Goal: Check status: Check status

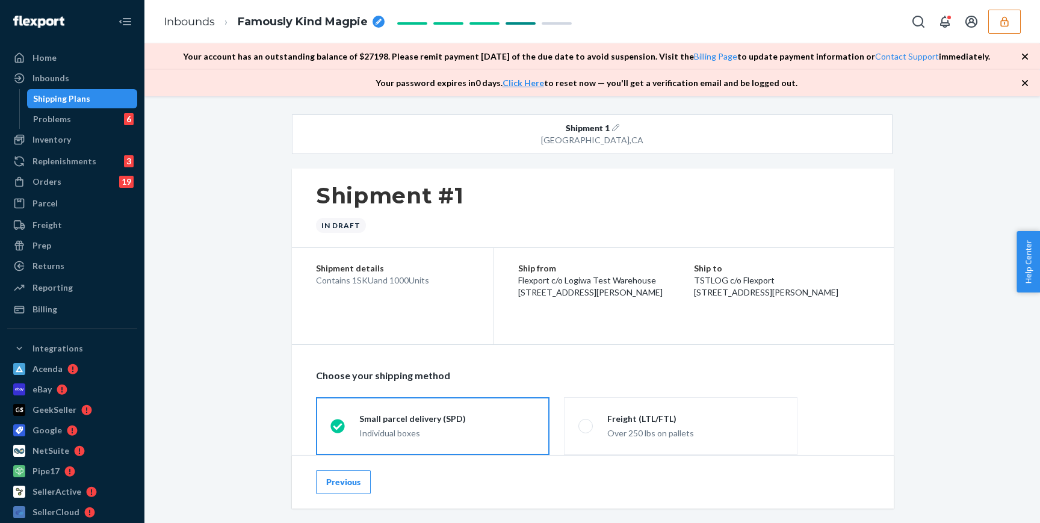
click at [65, 97] on div "Shipping Plans" at bounding box center [61, 99] width 57 height 12
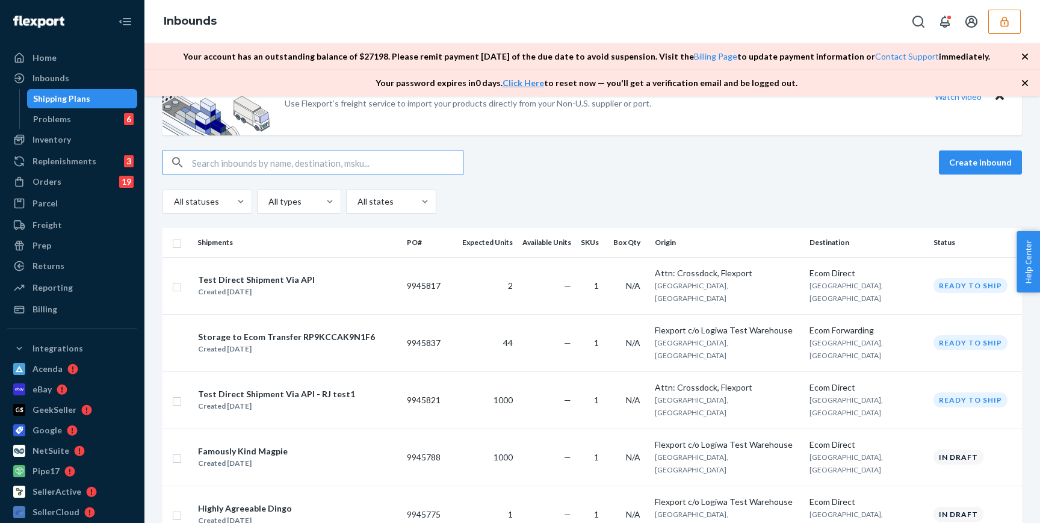
scroll to position [72, 0]
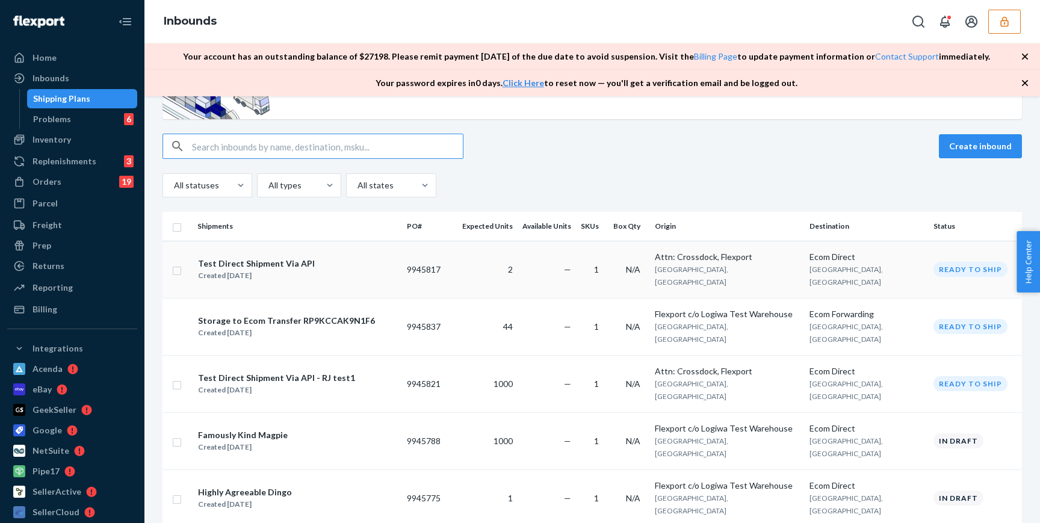
click at [349, 274] on div "Test Direct Shipment Via API Created [DATE]" at bounding box center [297, 269] width 200 height 25
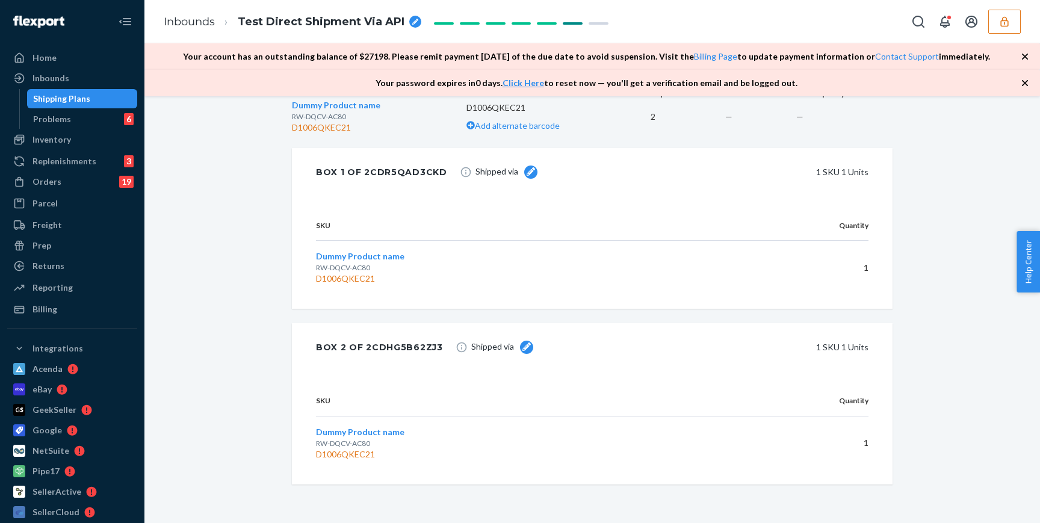
scroll to position [433, 0]
click at [185, 19] on link "Inbounds" at bounding box center [189, 21] width 51 height 13
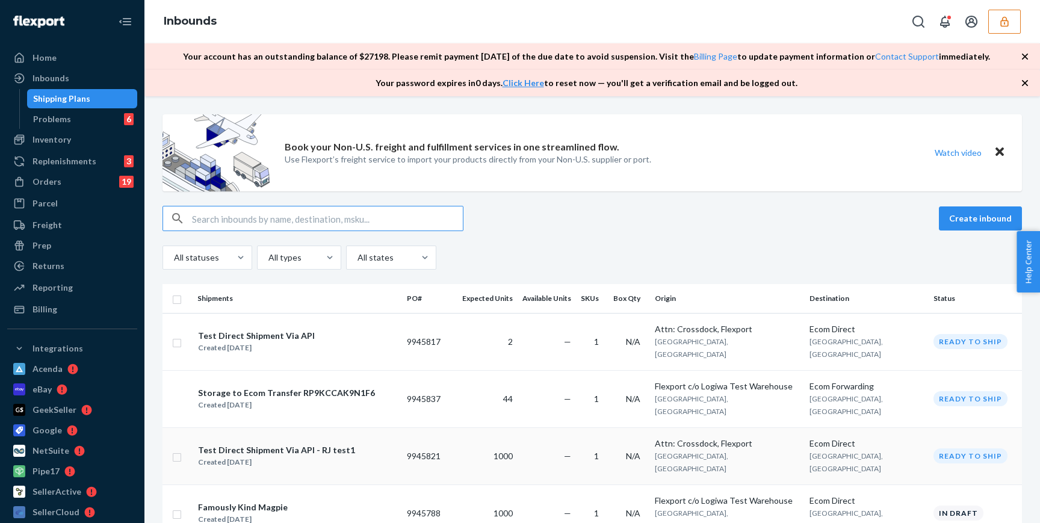
click at [324, 456] on div "Created [DATE]" at bounding box center [276, 462] width 157 height 12
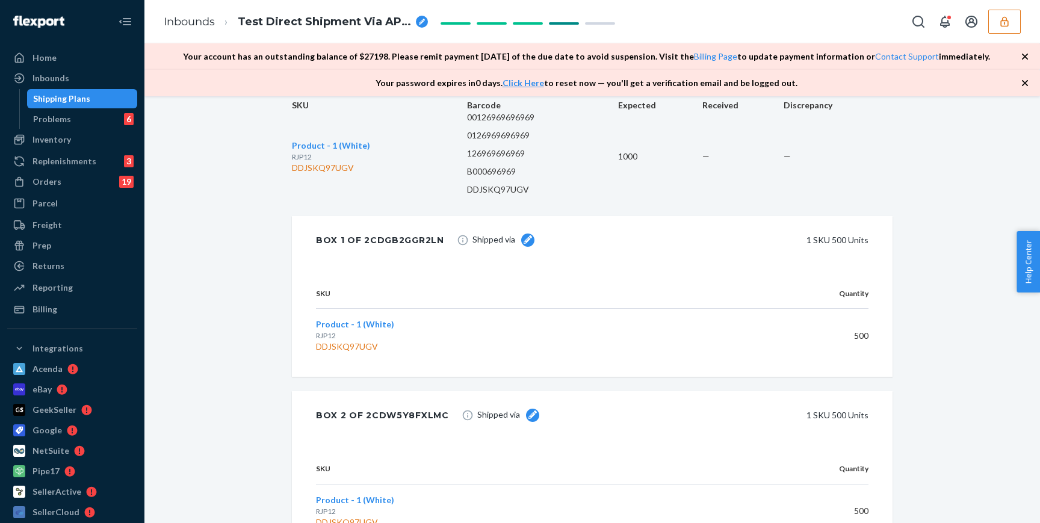
scroll to position [356, 0]
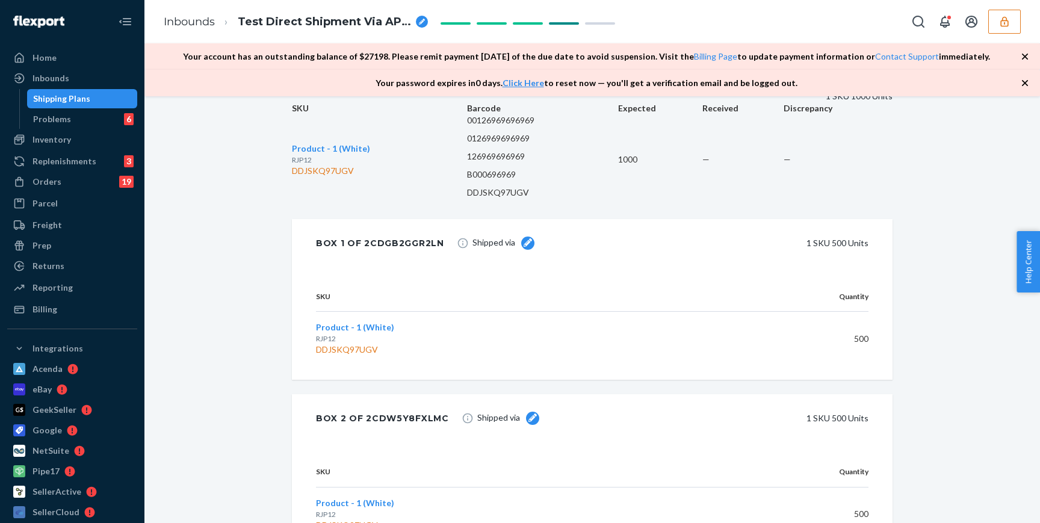
click at [532, 247] on icon at bounding box center [528, 242] width 8 height 8
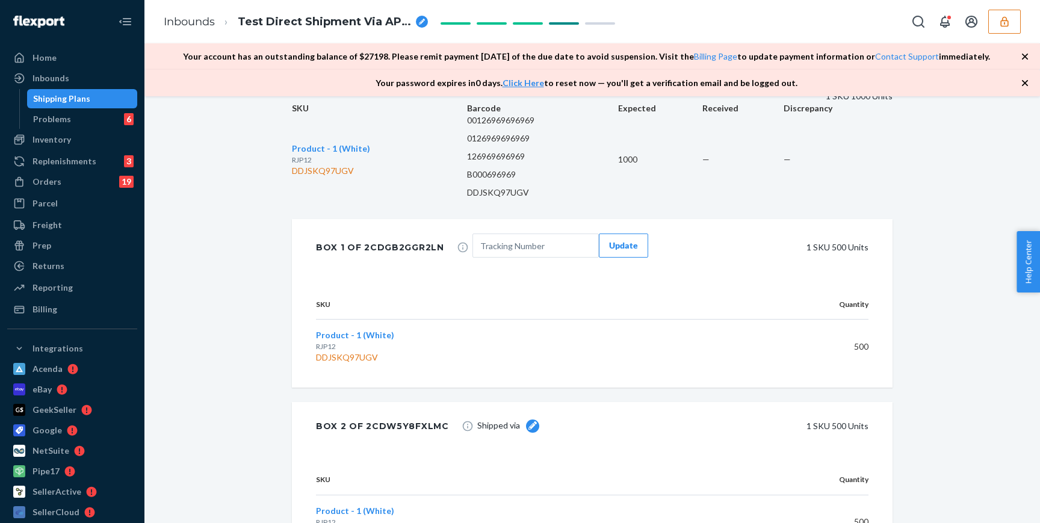
click at [642, 320] on th "SKU" at bounding box center [507, 305] width 382 height 30
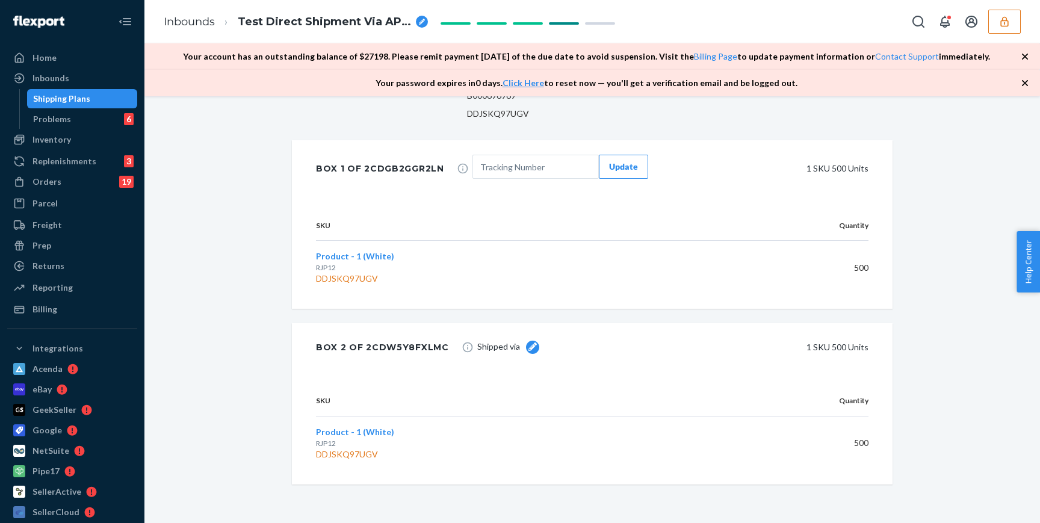
scroll to position [235, 0]
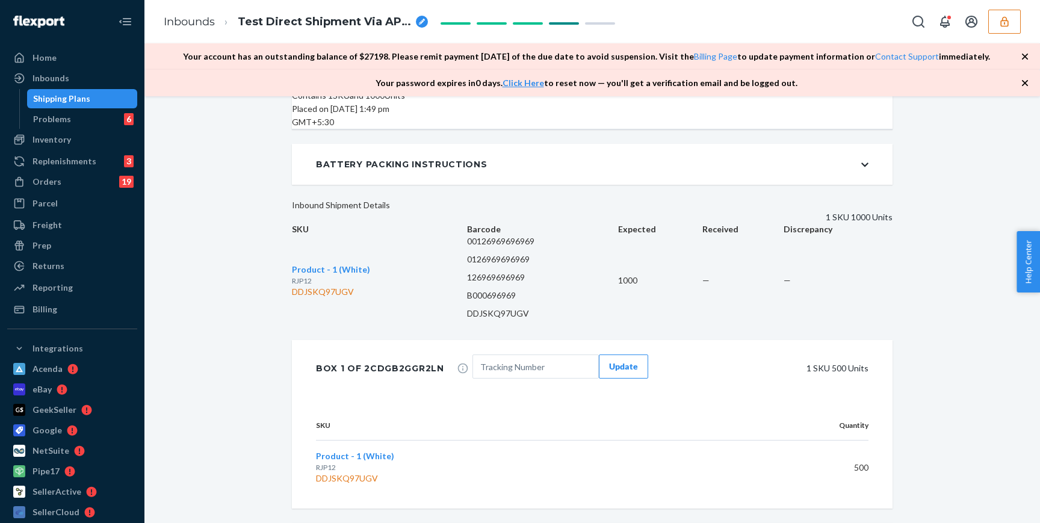
click at [864, 161] on icon at bounding box center [864, 165] width 7 height 8
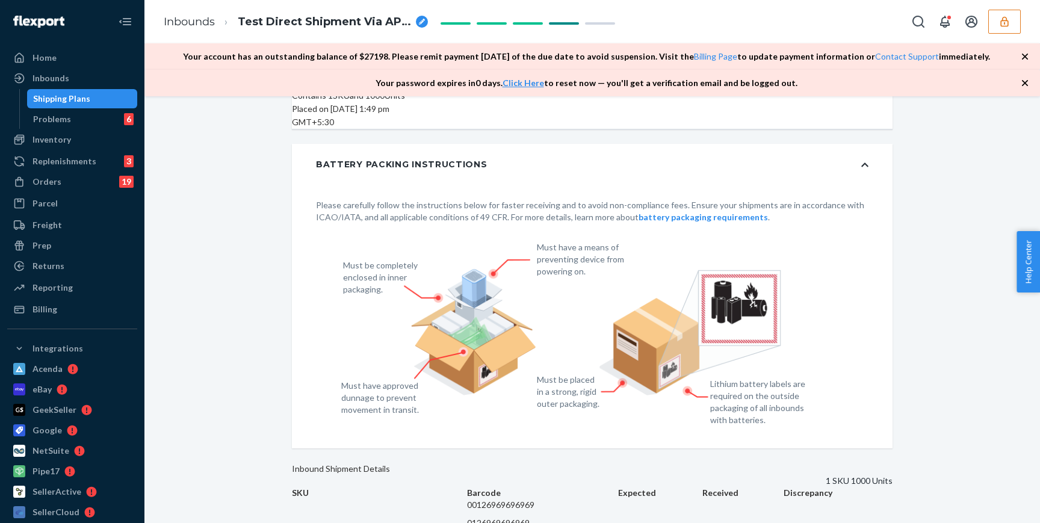
click at [864, 161] on icon at bounding box center [864, 165] width 7 height 8
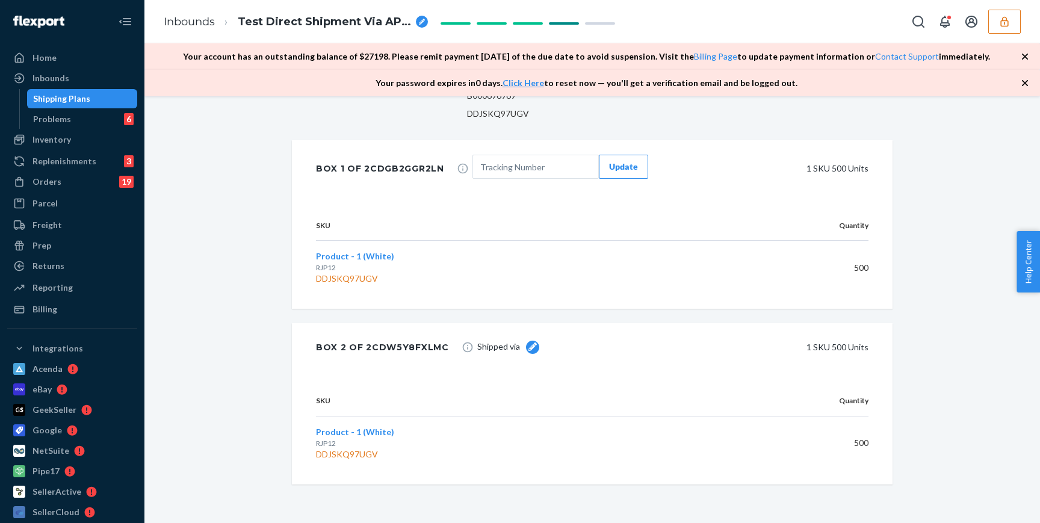
scroll to position [0, 0]
